Goal: Task Accomplishment & Management: Use online tool/utility

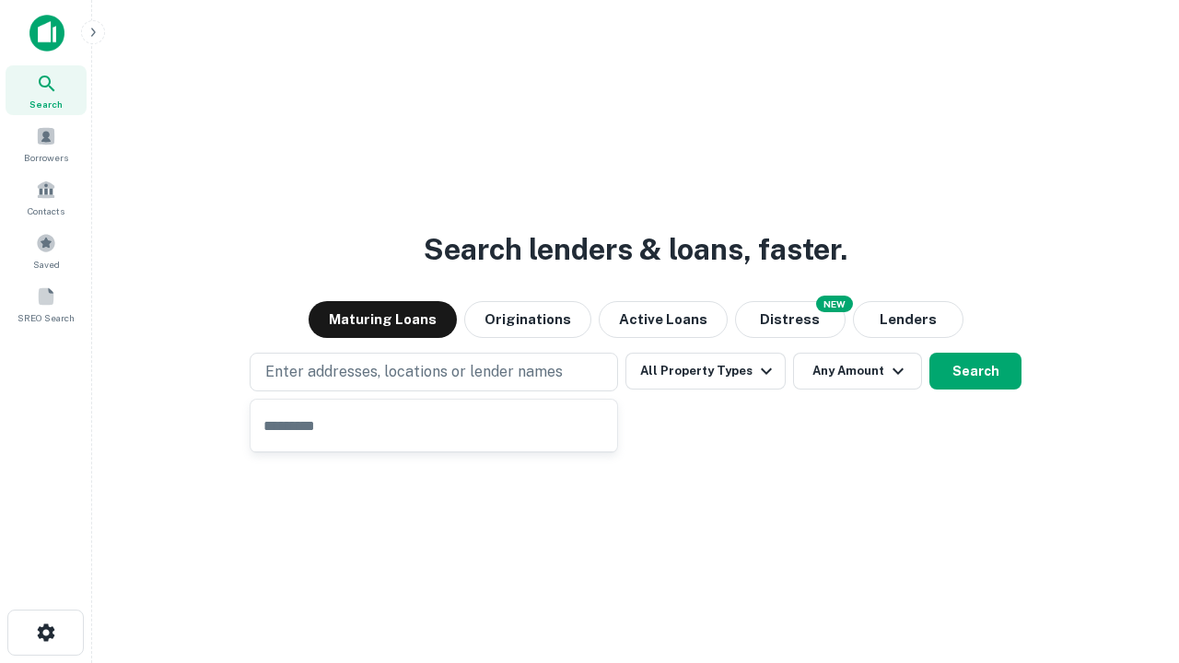
type input "**********"
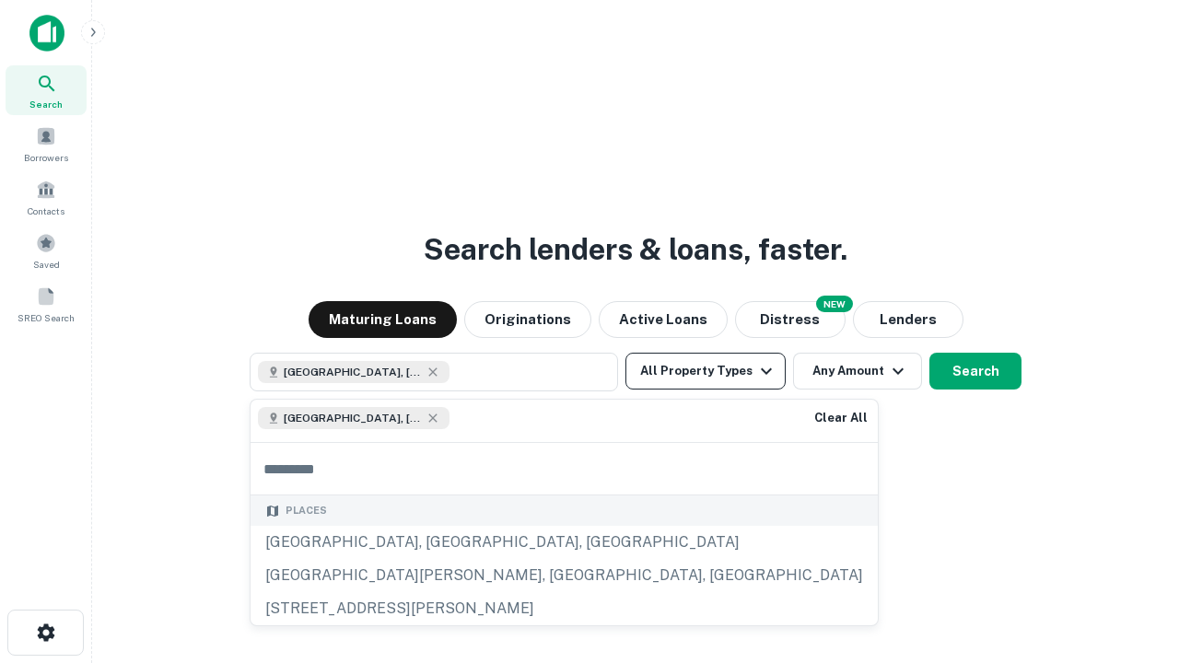
click at [705, 371] on button "All Property Types" at bounding box center [705, 371] width 160 height 37
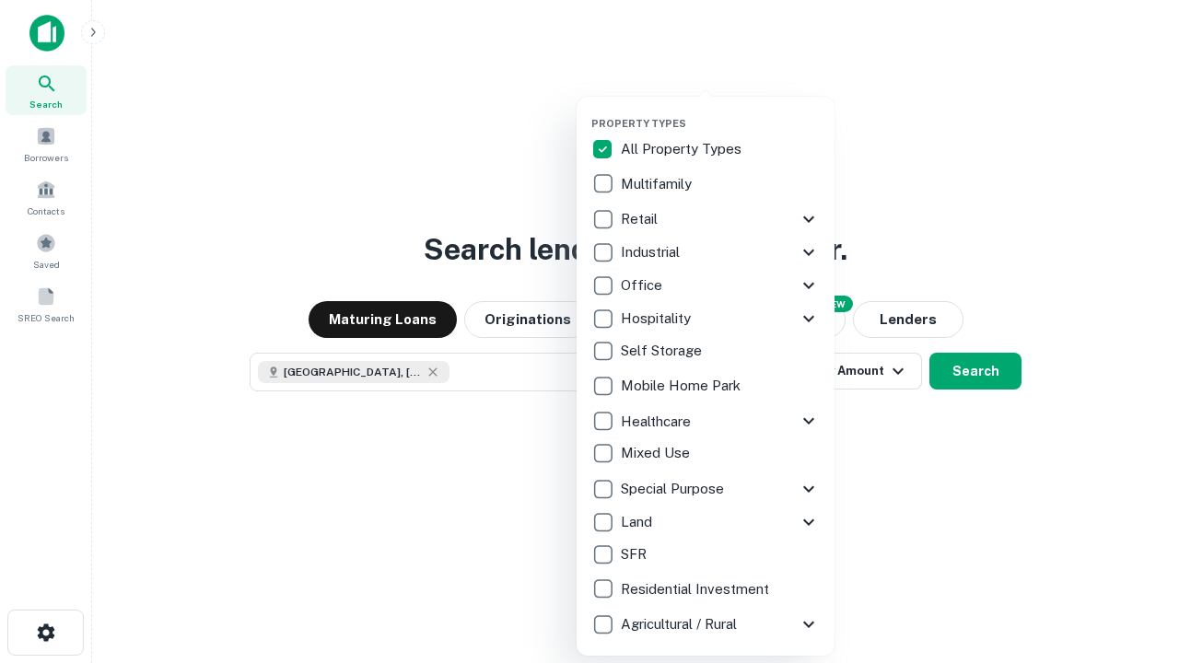
click at [720, 111] on button "button" at bounding box center [720, 111] width 258 height 1
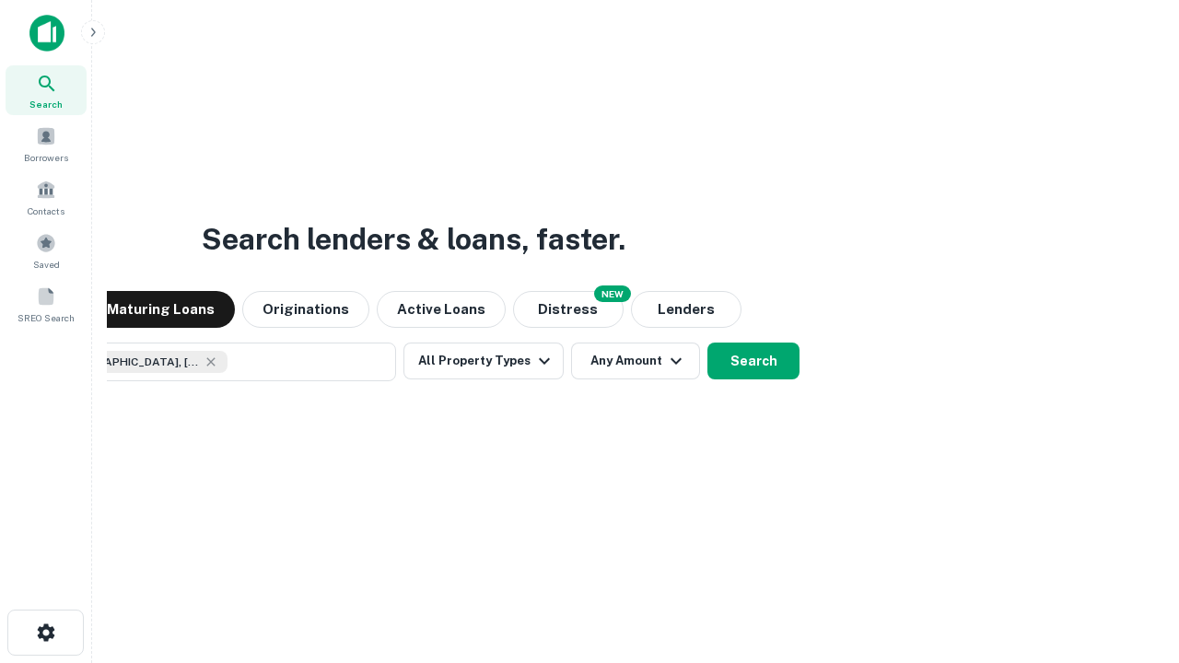
scroll to position [29, 0]
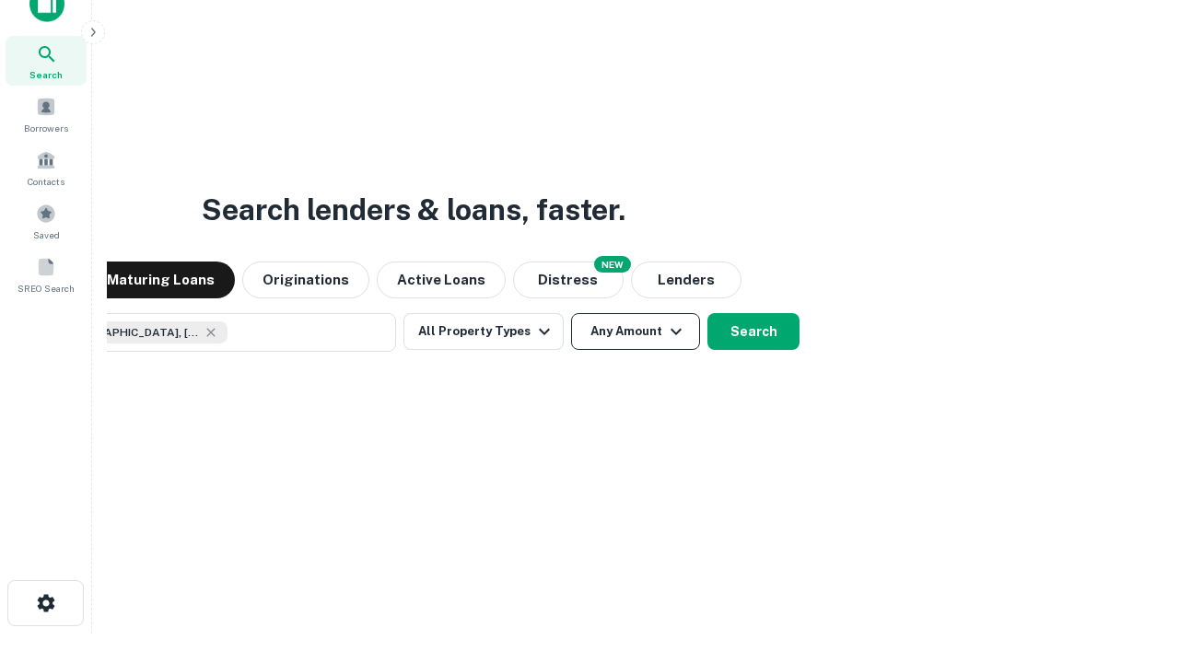
click at [571, 313] on button "Any Amount" at bounding box center [635, 331] width 129 height 37
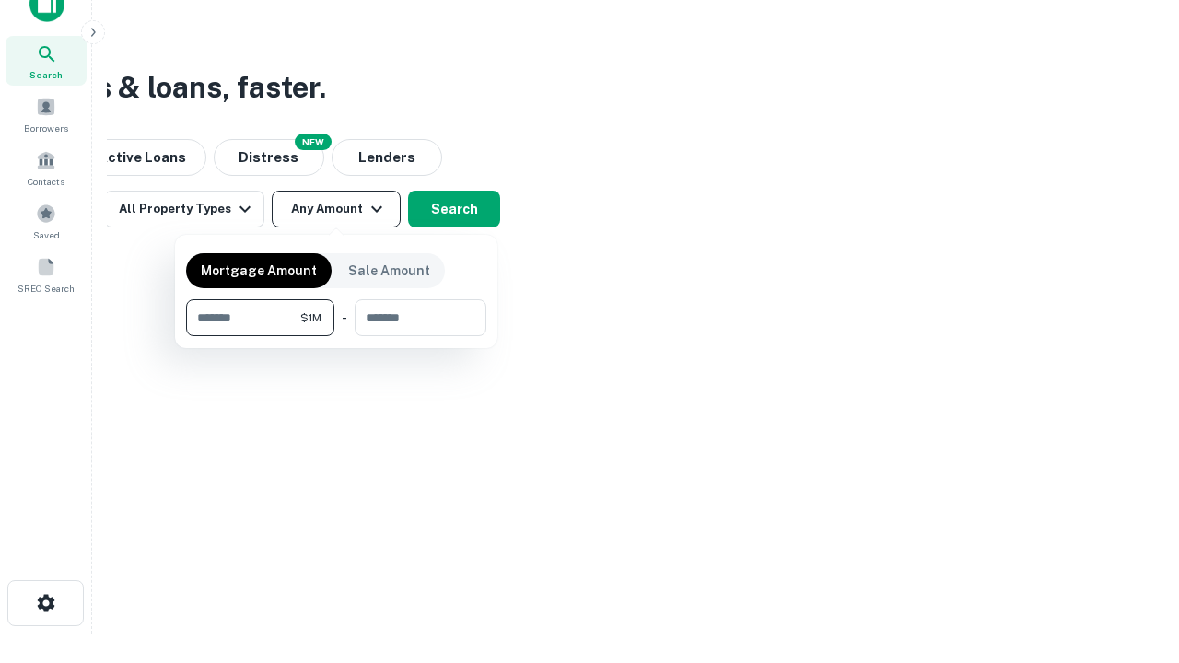
type input "*******"
click at [336, 336] on button "button" at bounding box center [336, 336] width 300 height 1
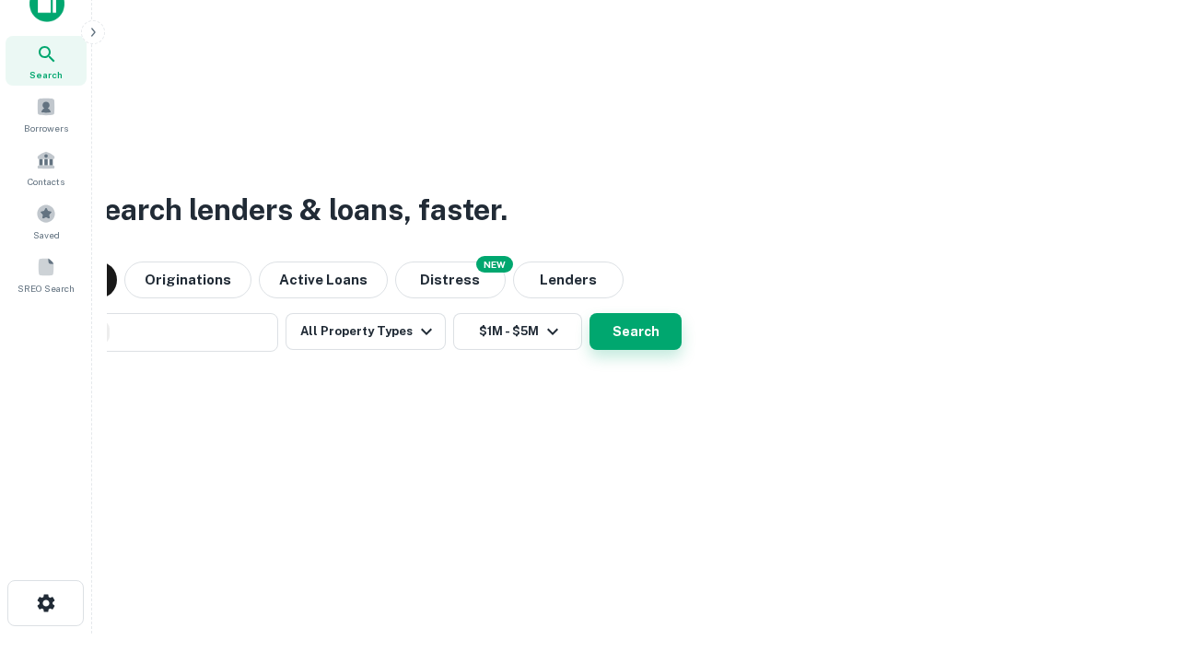
click at [589, 313] on button "Search" at bounding box center [635, 331] width 92 height 37
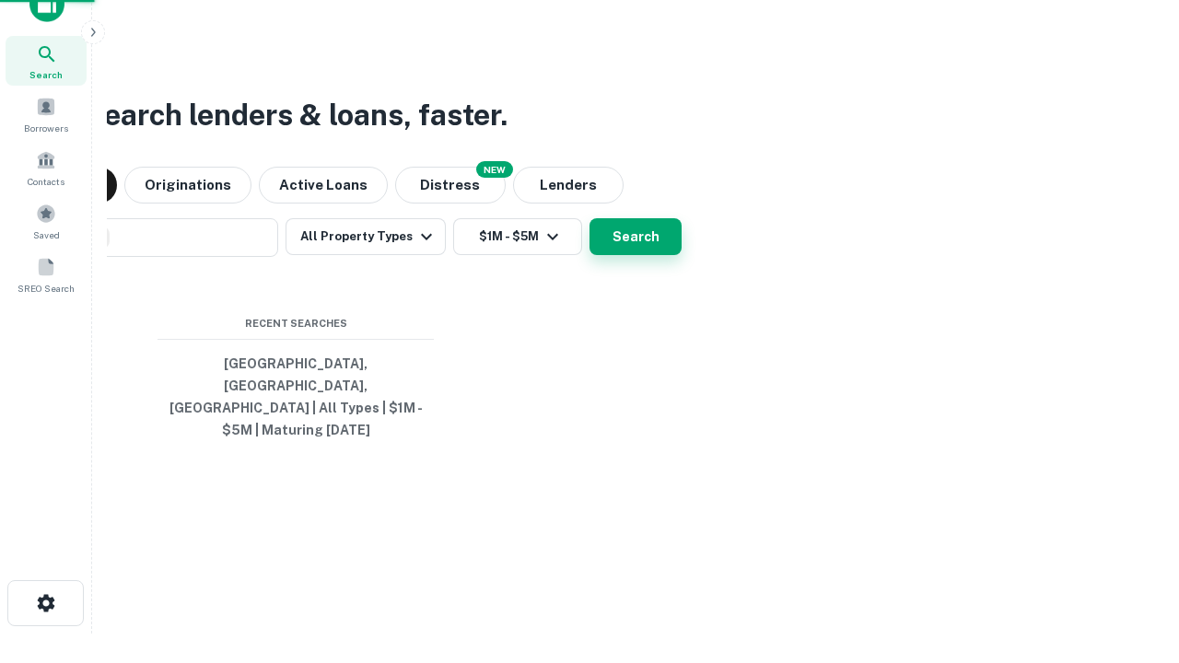
scroll to position [60, 521]
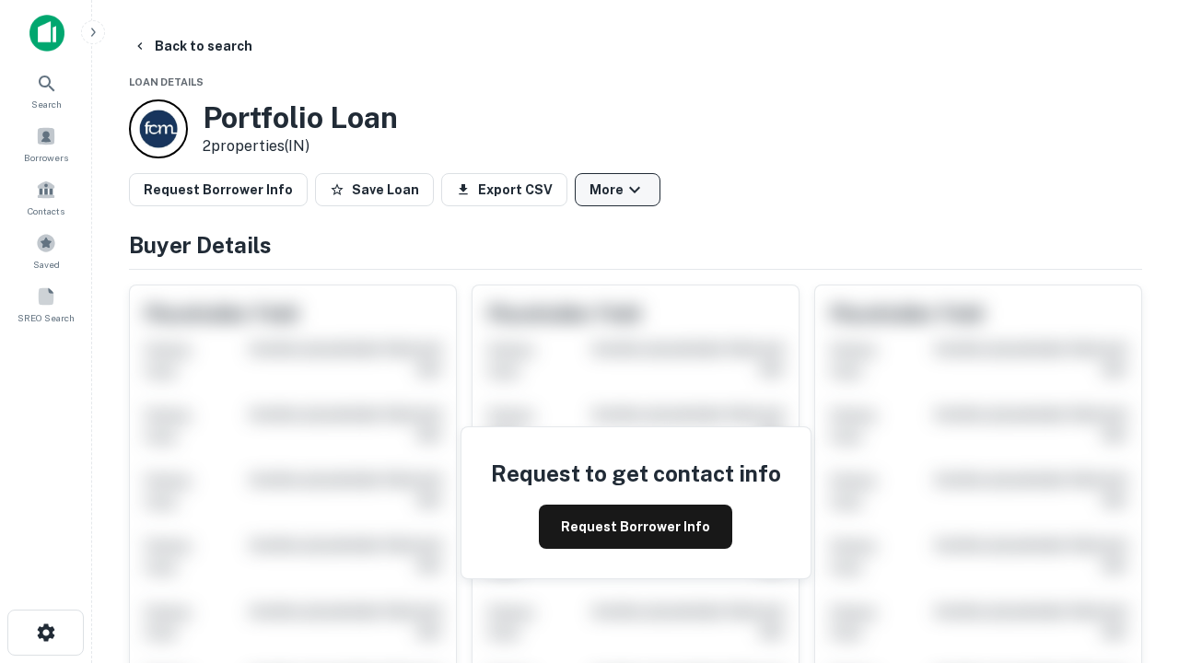
click at [617, 190] on button "More" at bounding box center [618, 189] width 86 height 33
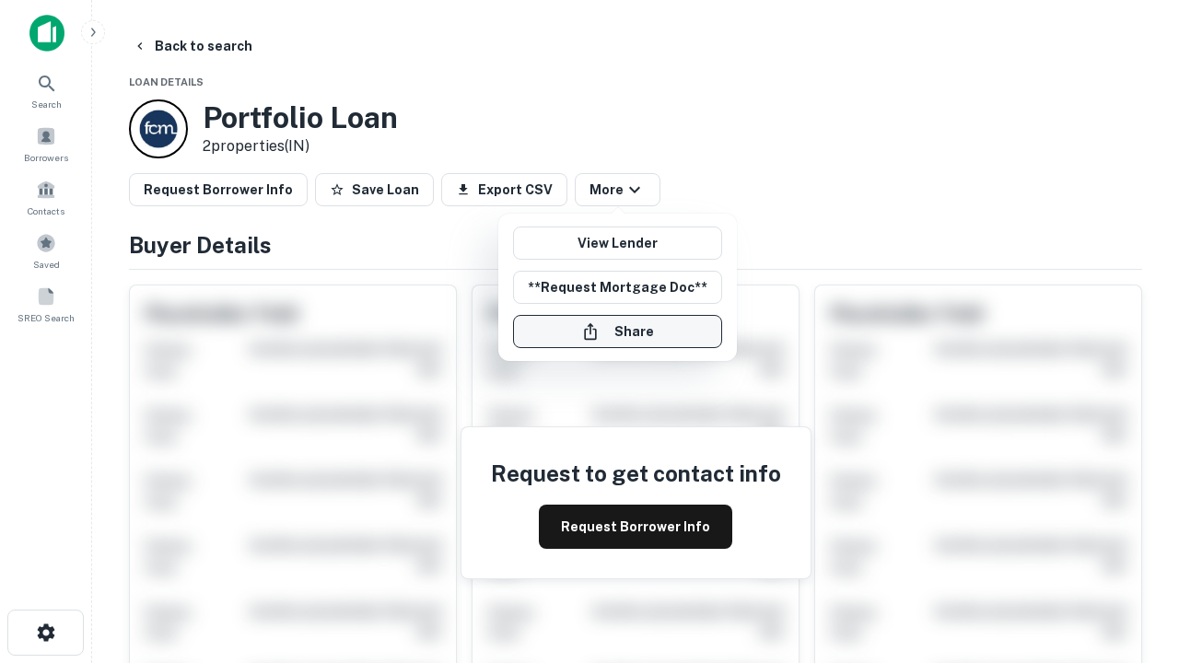
click at [617, 332] on button "Share" at bounding box center [617, 331] width 209 height 33
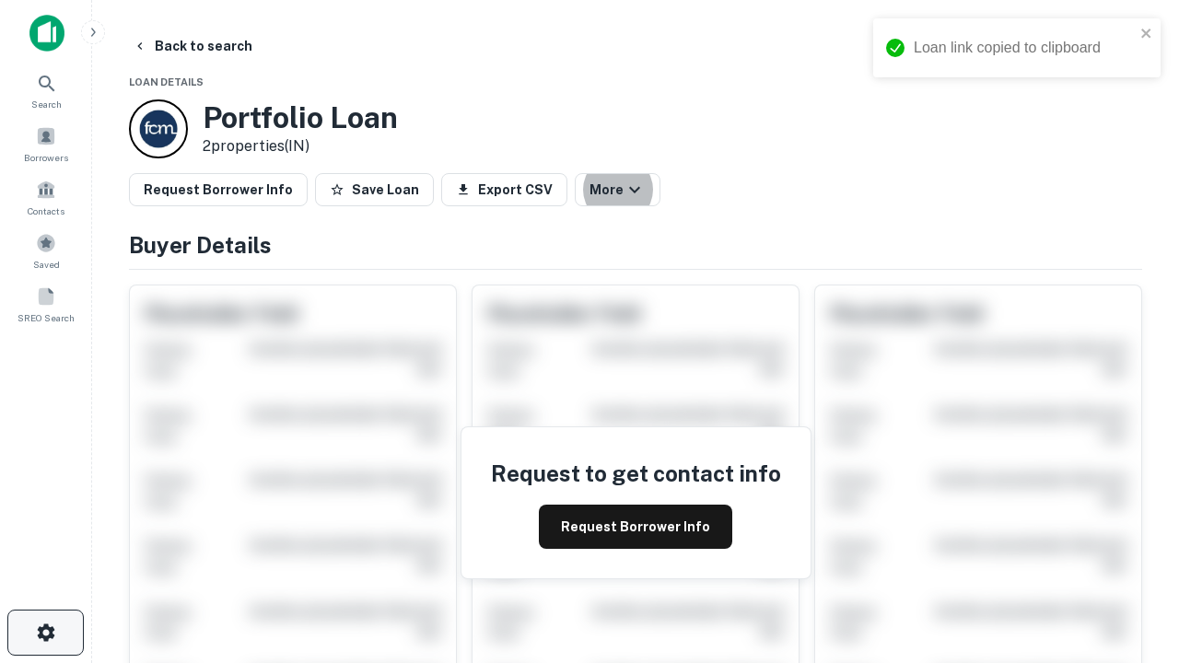
click at [45, 633] on icon "button" at bounding box center [46, 633] width 22 height 22
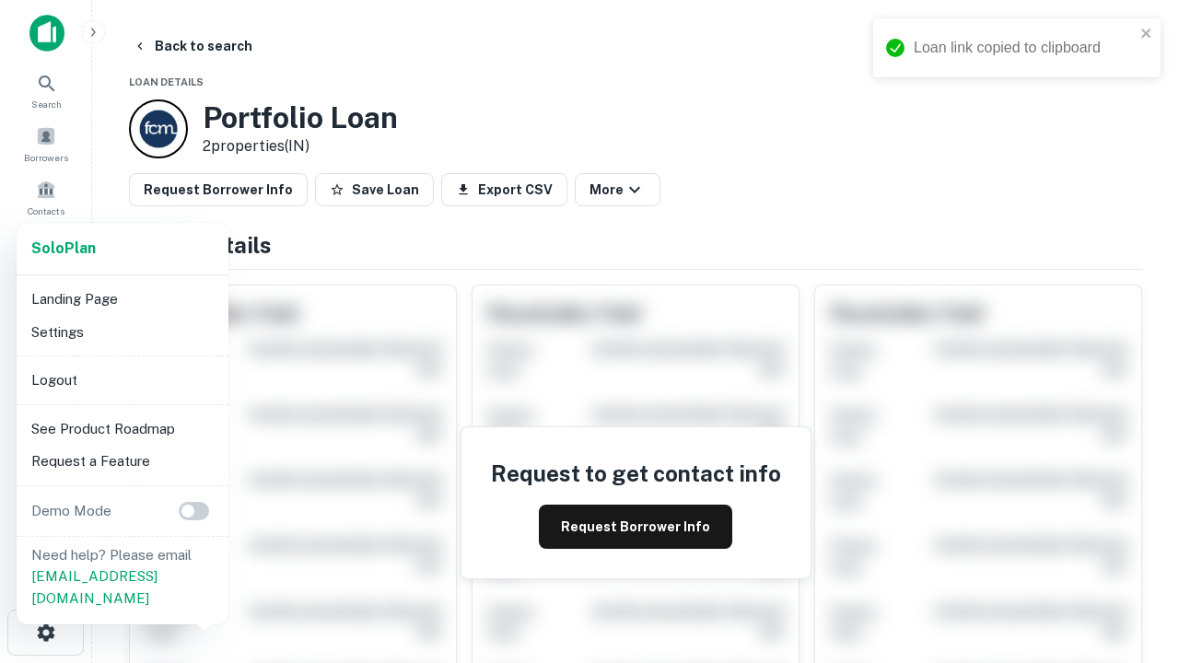
click at [122, 379] on li "Logout" at bounding box center [122, 380] width 197 height 33
